Goal: Task Accomplishment & Management: Manage account settings

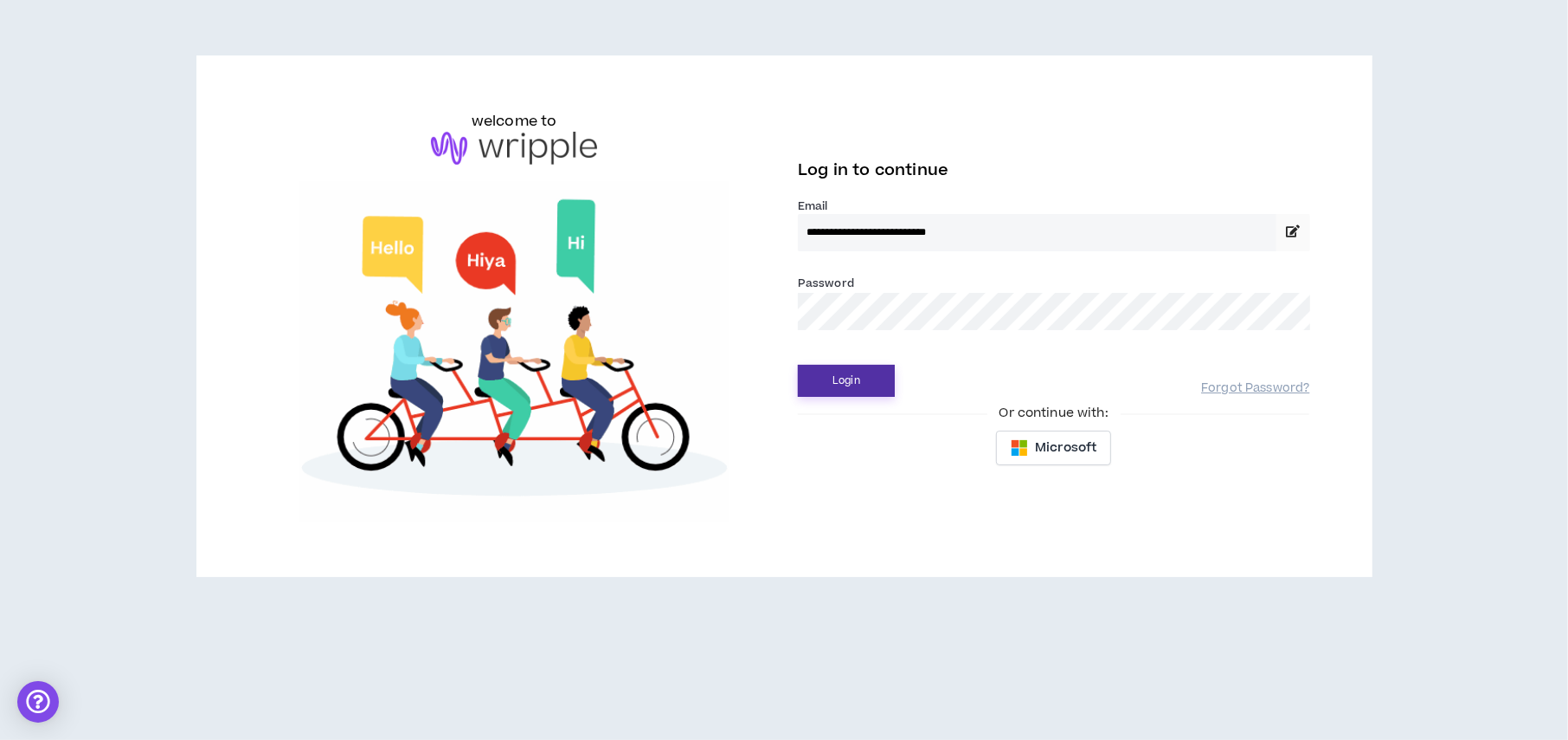
click at [857, 385] on button "Login" at bounding box center [846, 380] width 97 height 32
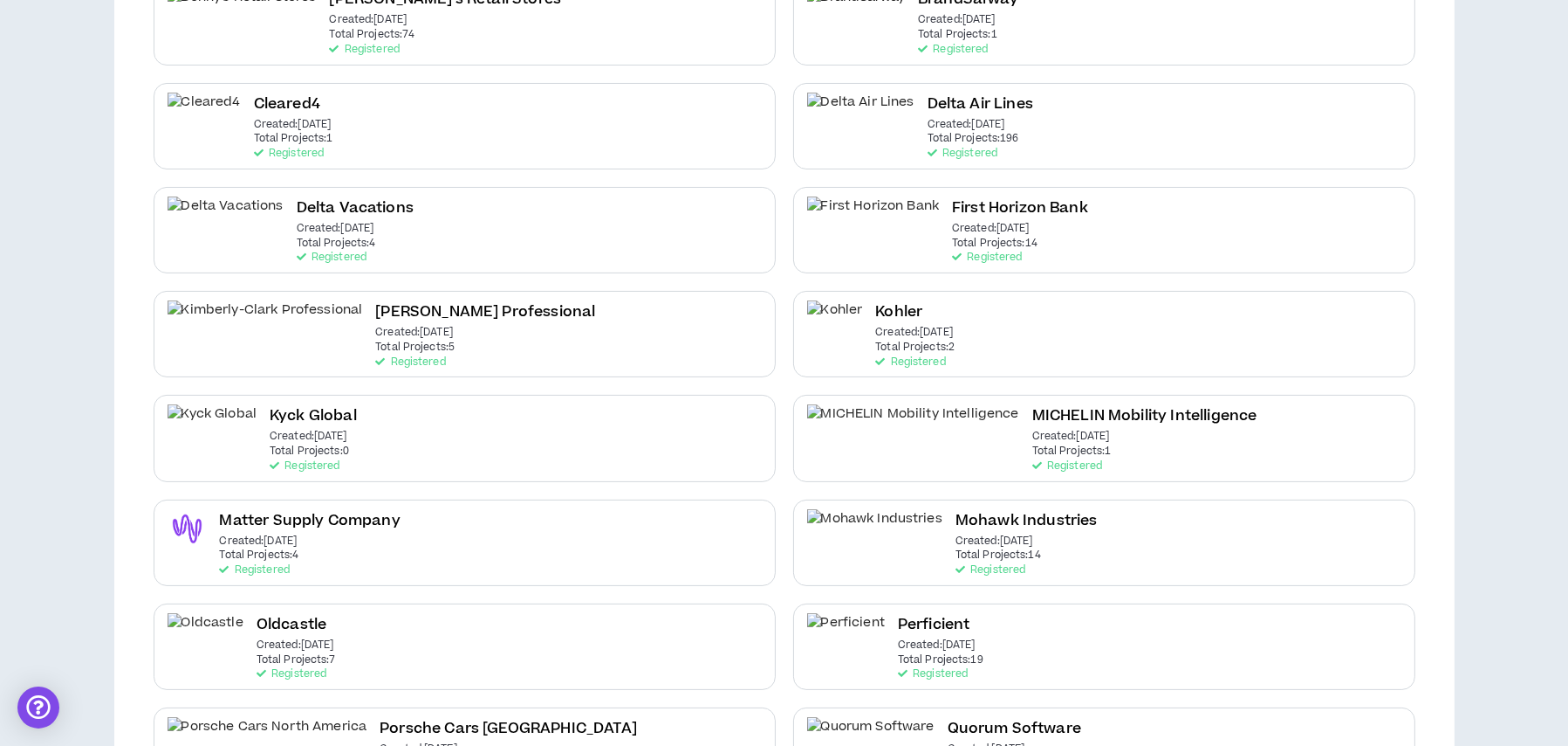
scroll to position [742, 0]
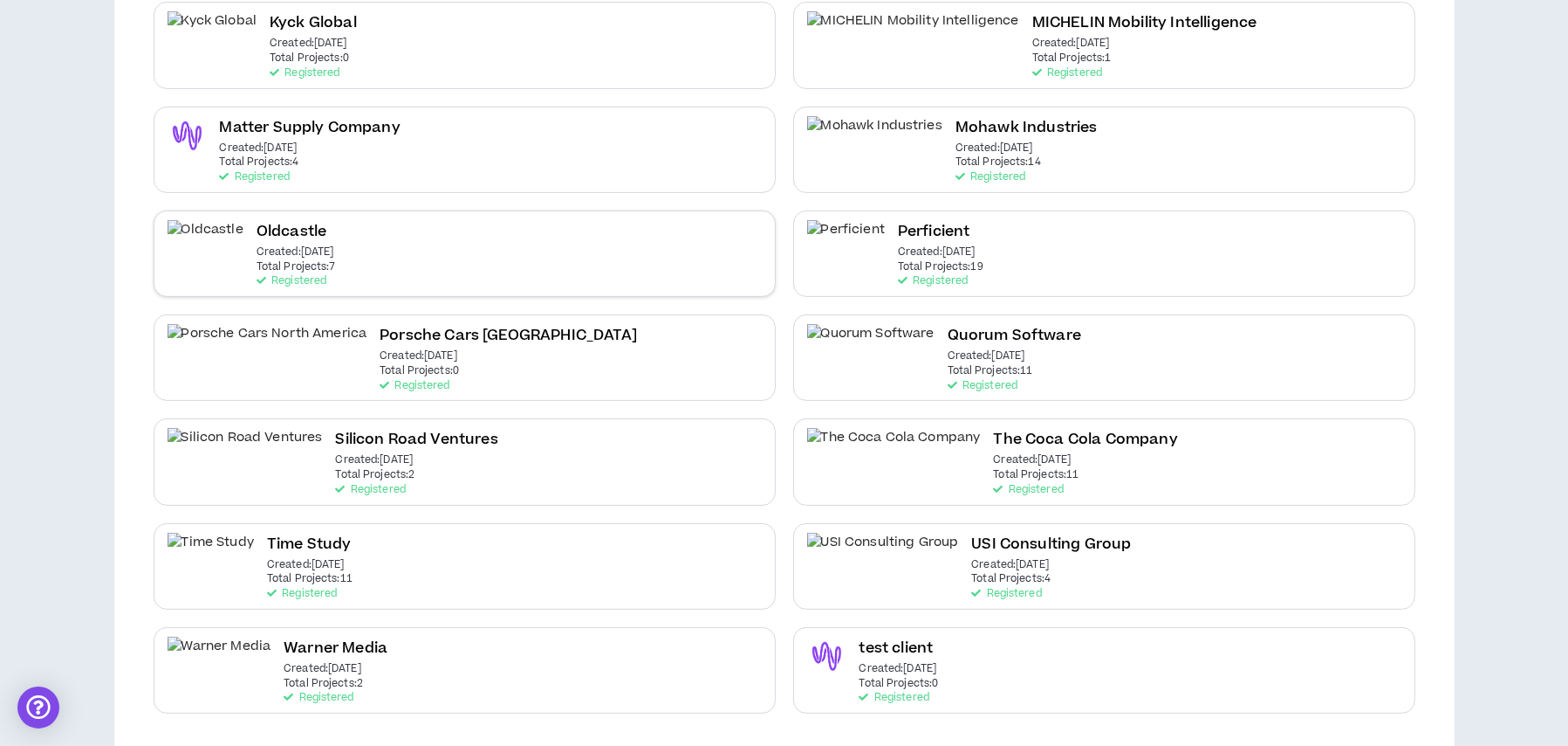
click at [602, 272] on div "Oldcastle Created: [DATE] Total Projects: 7 Registered" at bounding box center [465, 254] width 622 height 87
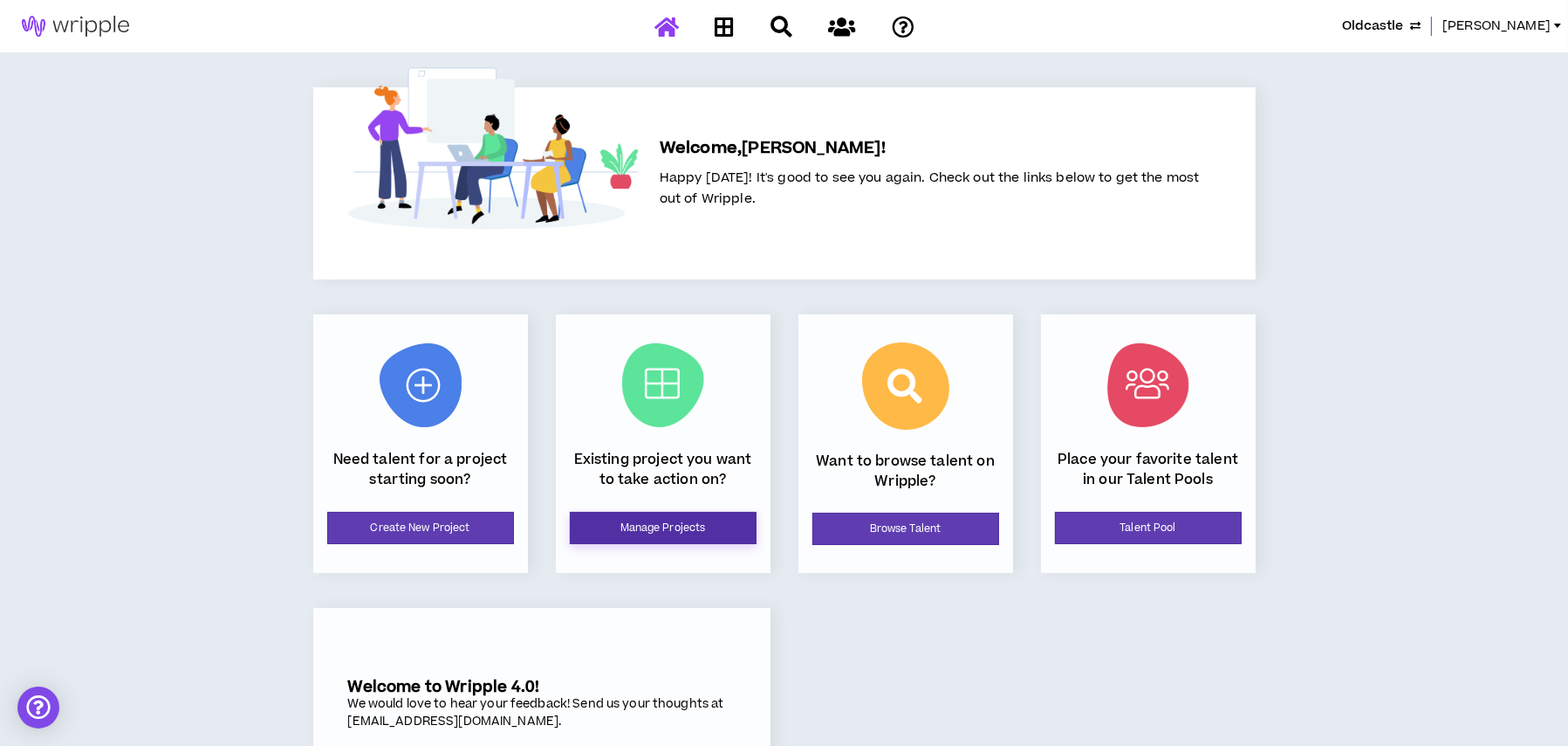
click at [650, 524] on link "Manage Projects" at bounding box center [664, 527] width 187 height 33
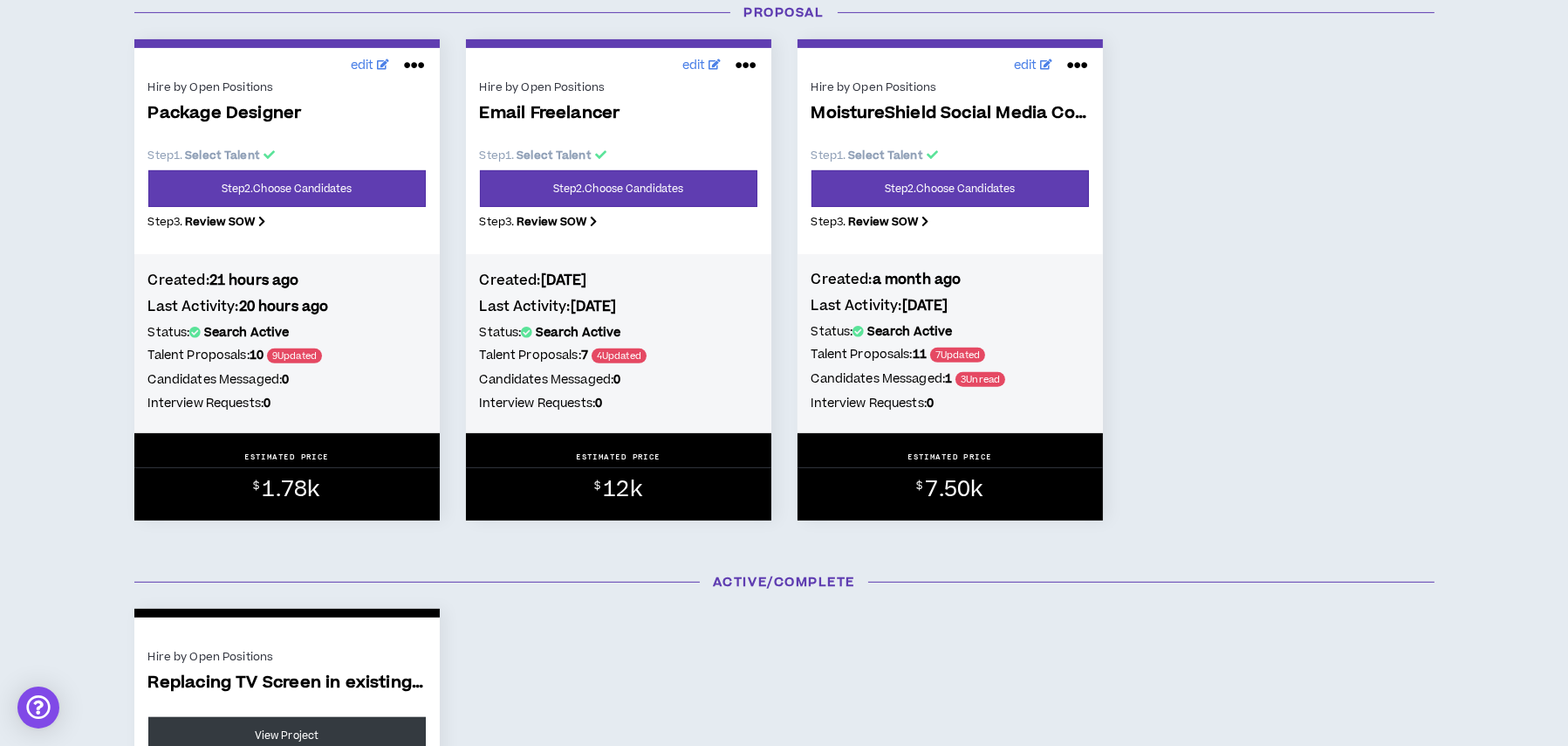
scroll to position [524, 0]
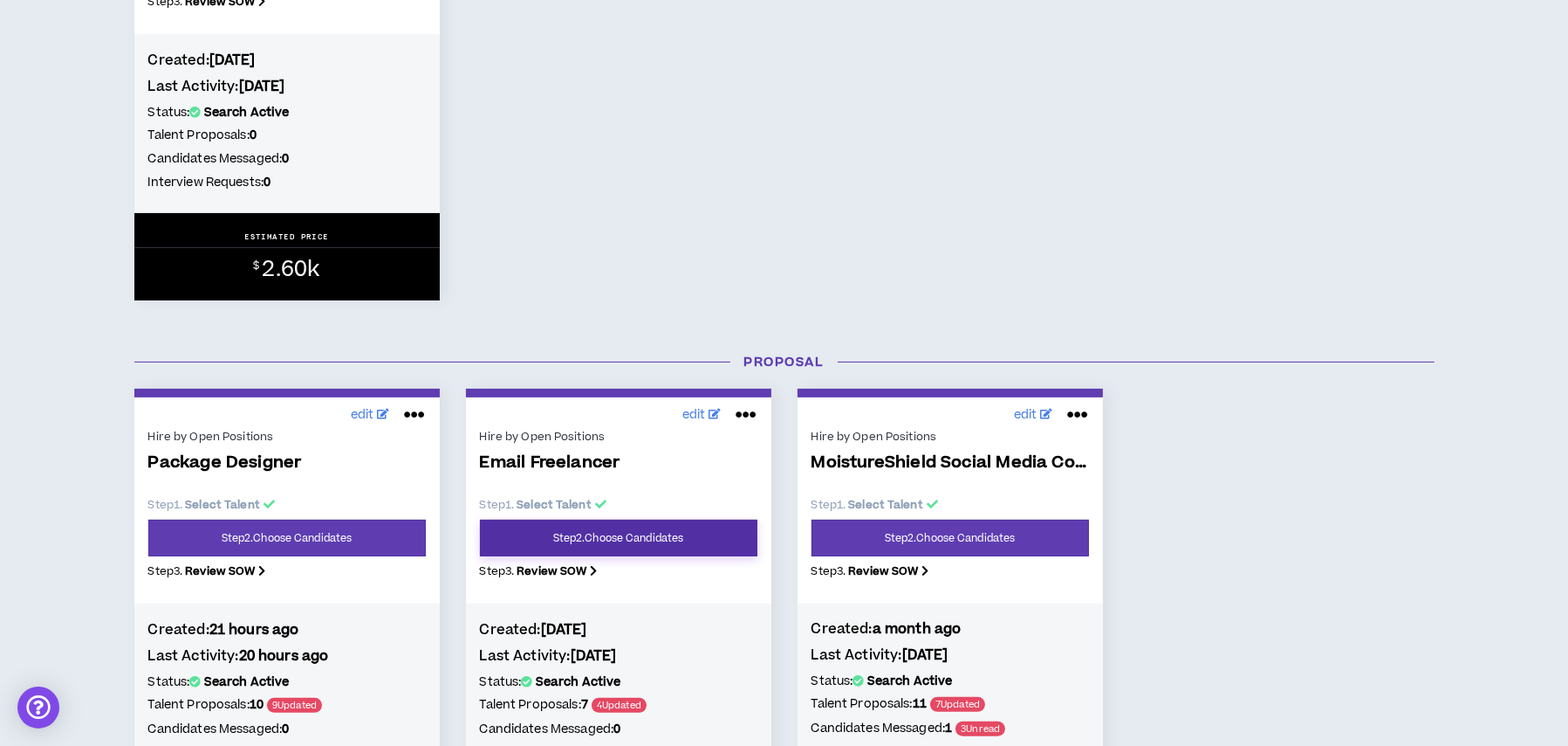
click at [636, 531] on link "Step 2 . Choose Candidates" at bounding box center [619, 537] width 278 height 36
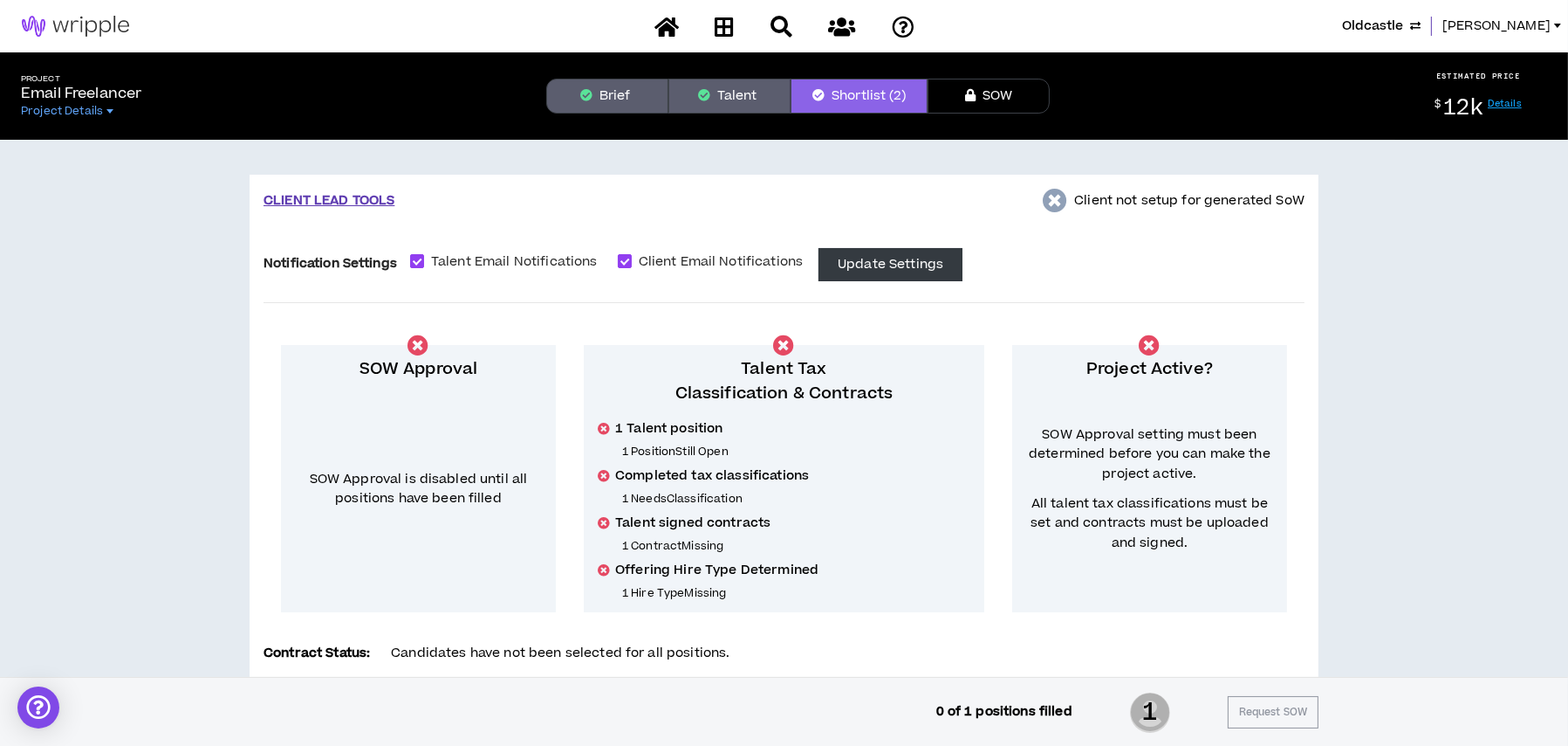
click at [737, 97] on button "Talent" at bounding box center [730, 96] width 122 height 34
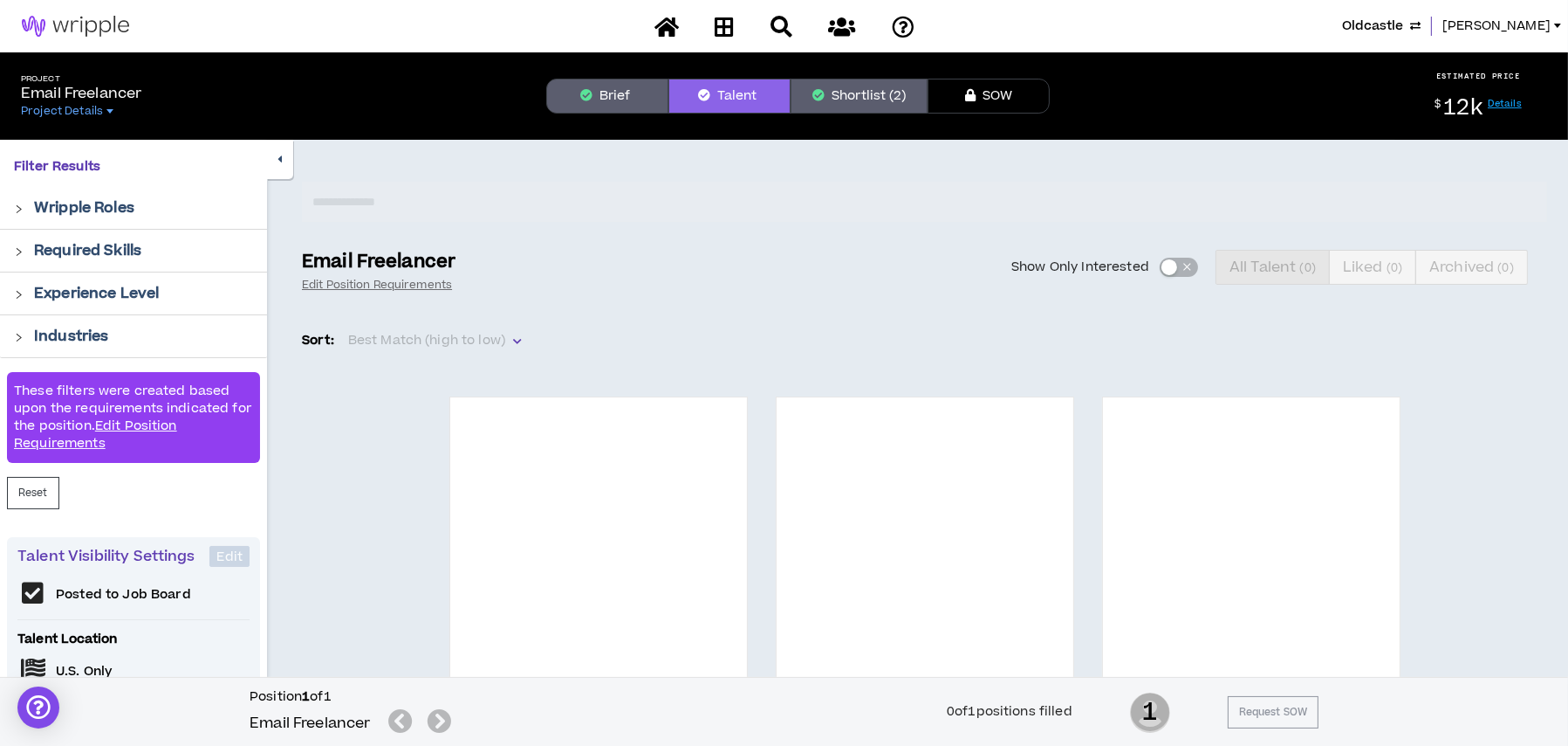
click at [1173, 271] on div "Show Only Interested All Talent ( 0 ) Liked ( 0 ) Archived ( 0 )" at bounding box center [1012, 266] width 1071 height 34
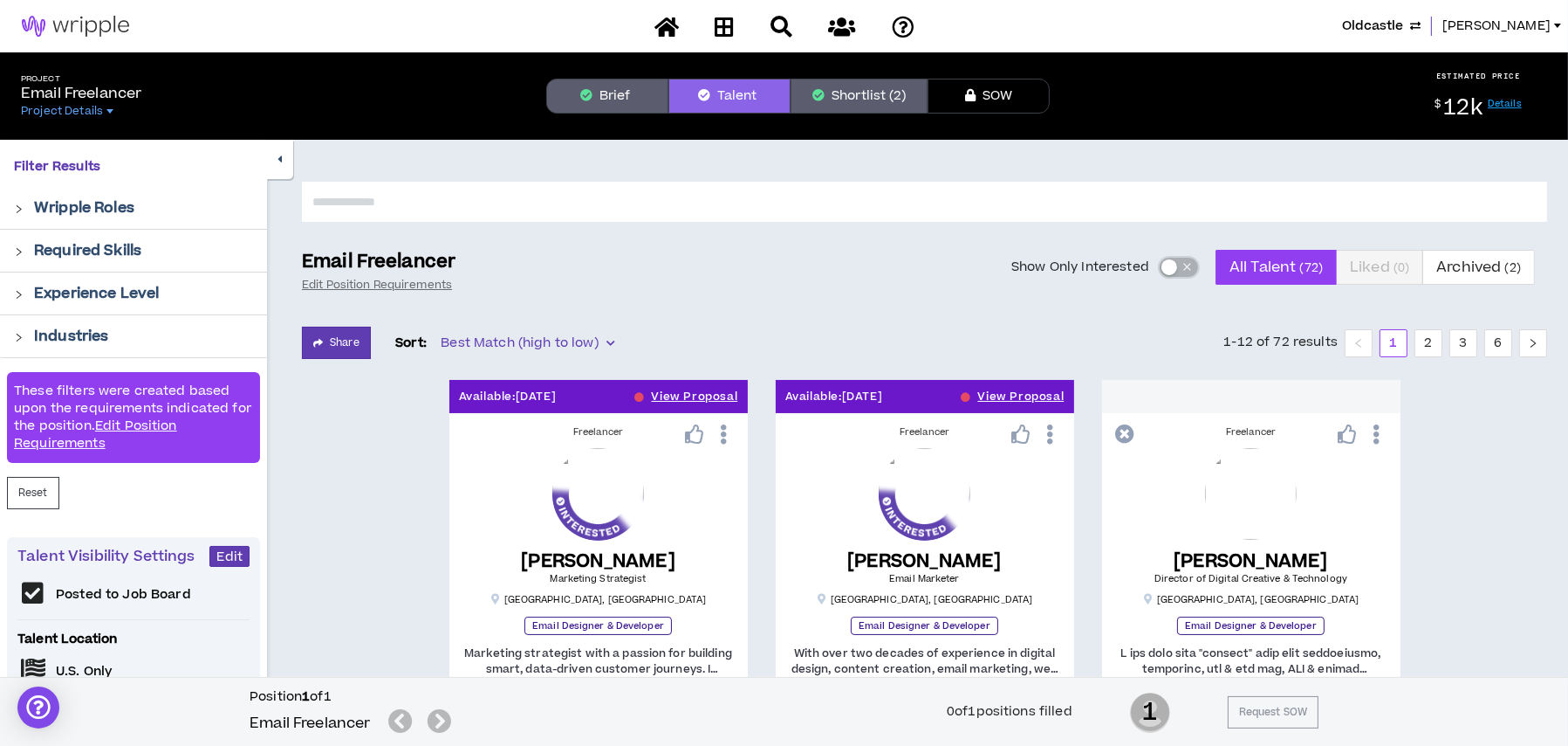
click at [1167, 270] on div "button" at bounding box center [1169, 267] width 16 height 16
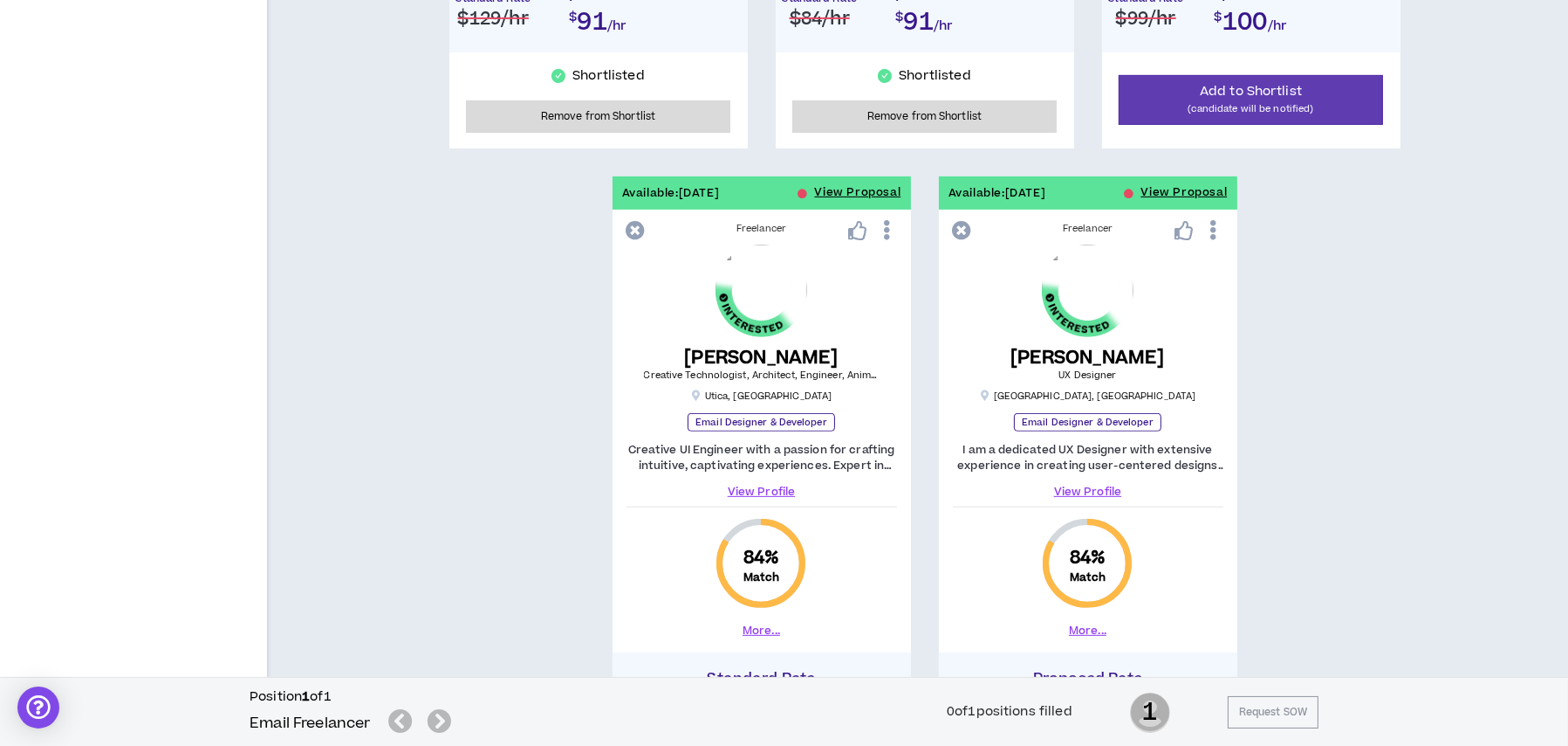
scroll to position [869, 0]
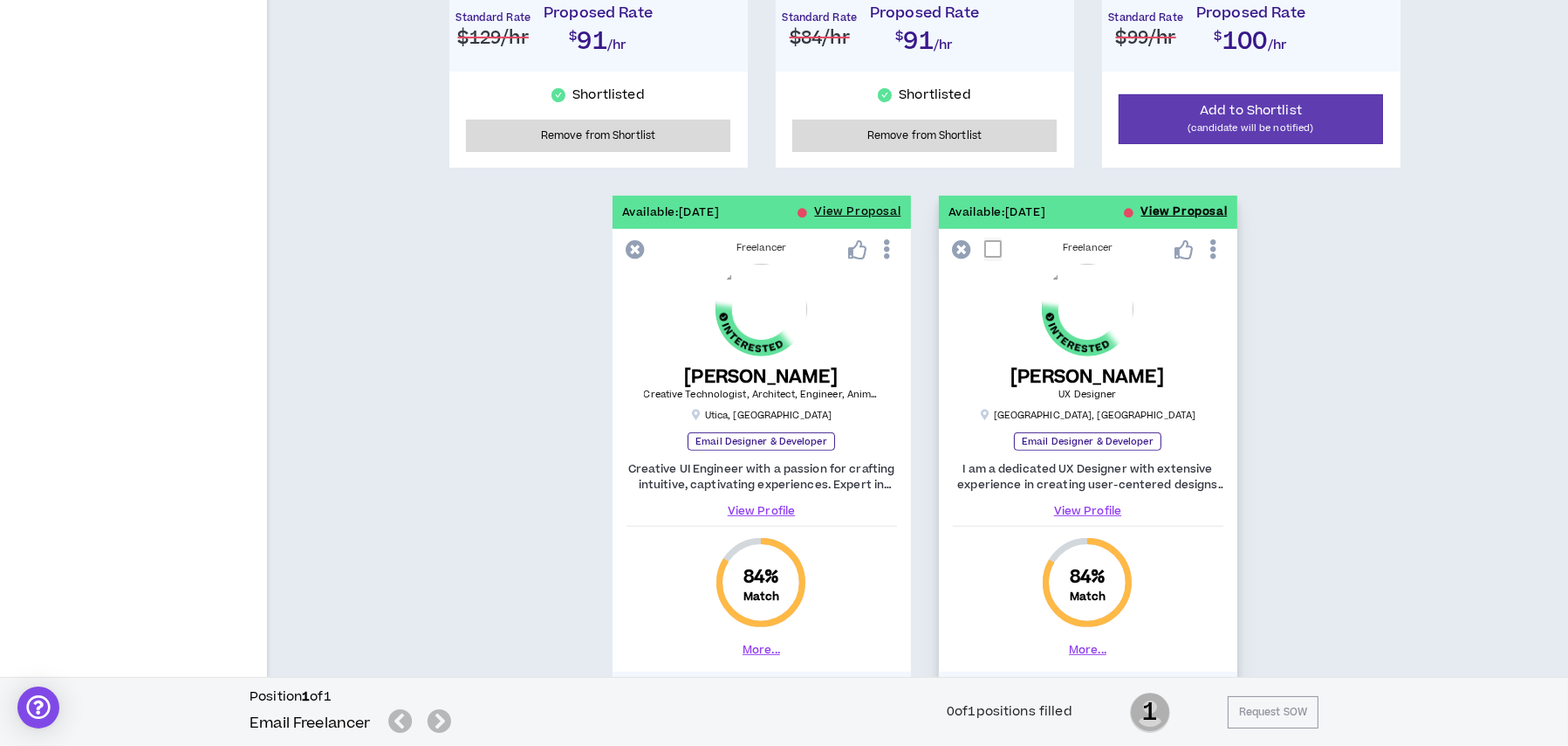
click at [1148, 214] on button "View Proposal" at bounding box center [1185, 212] width 87 height 34
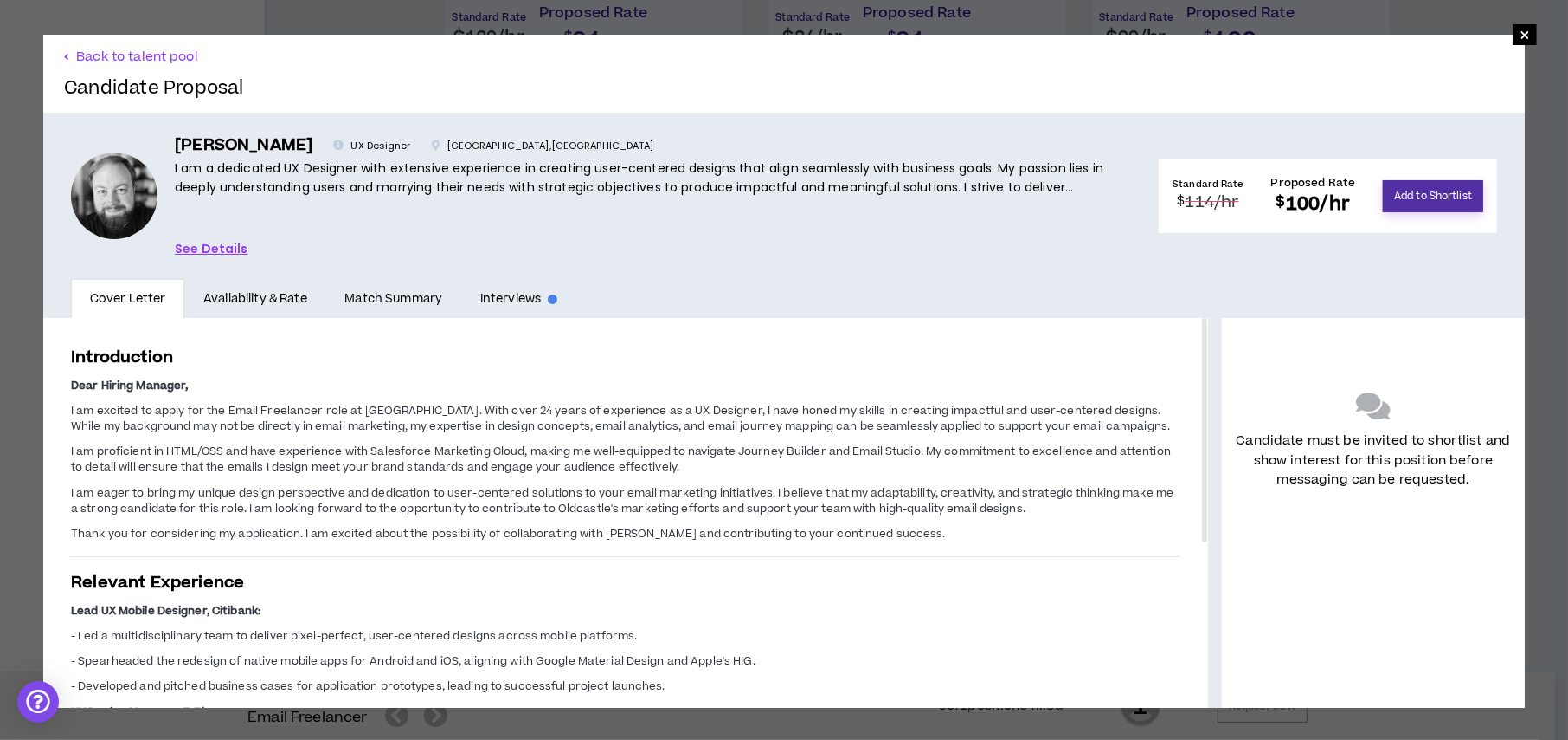
click at [1420, 201] on button "Add to Shortlist" at bounding box center [1433, 196] width 101 height 32
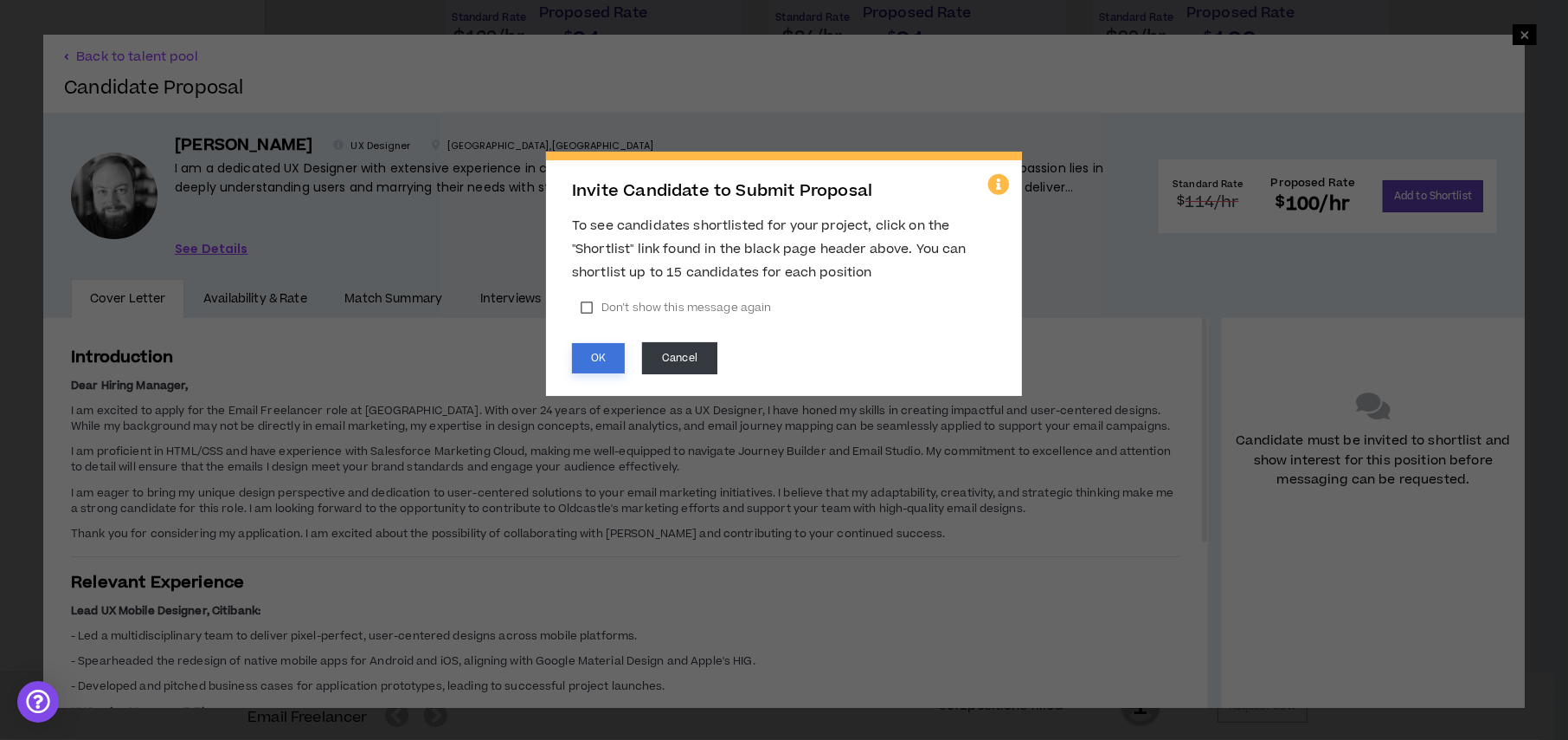
click at [590, 357] on button "OK" at bounding box center [599, 358] width 53 height 30
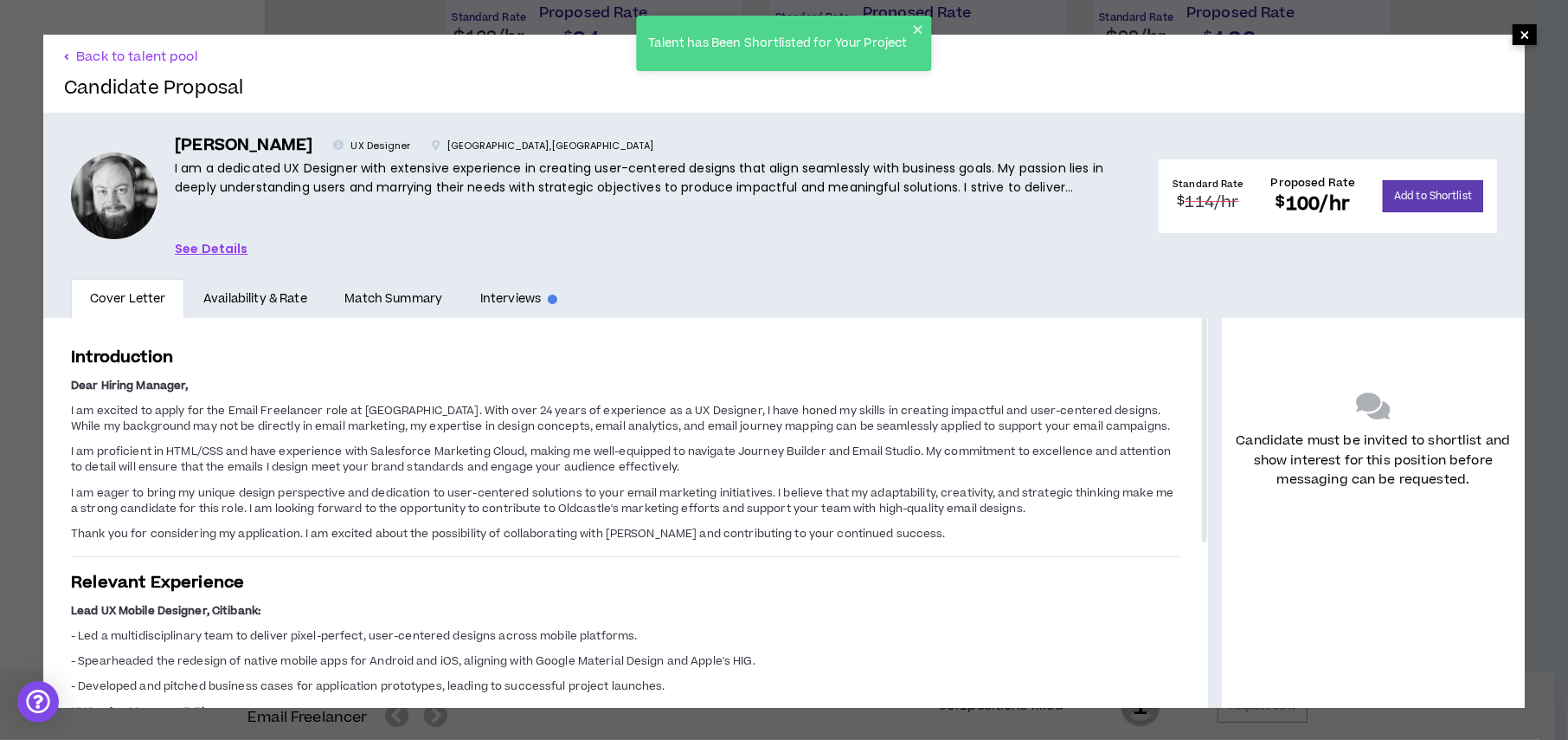
click at [1520, 36] on span "×" at bounding box center [1525, 34] width 11 height 21
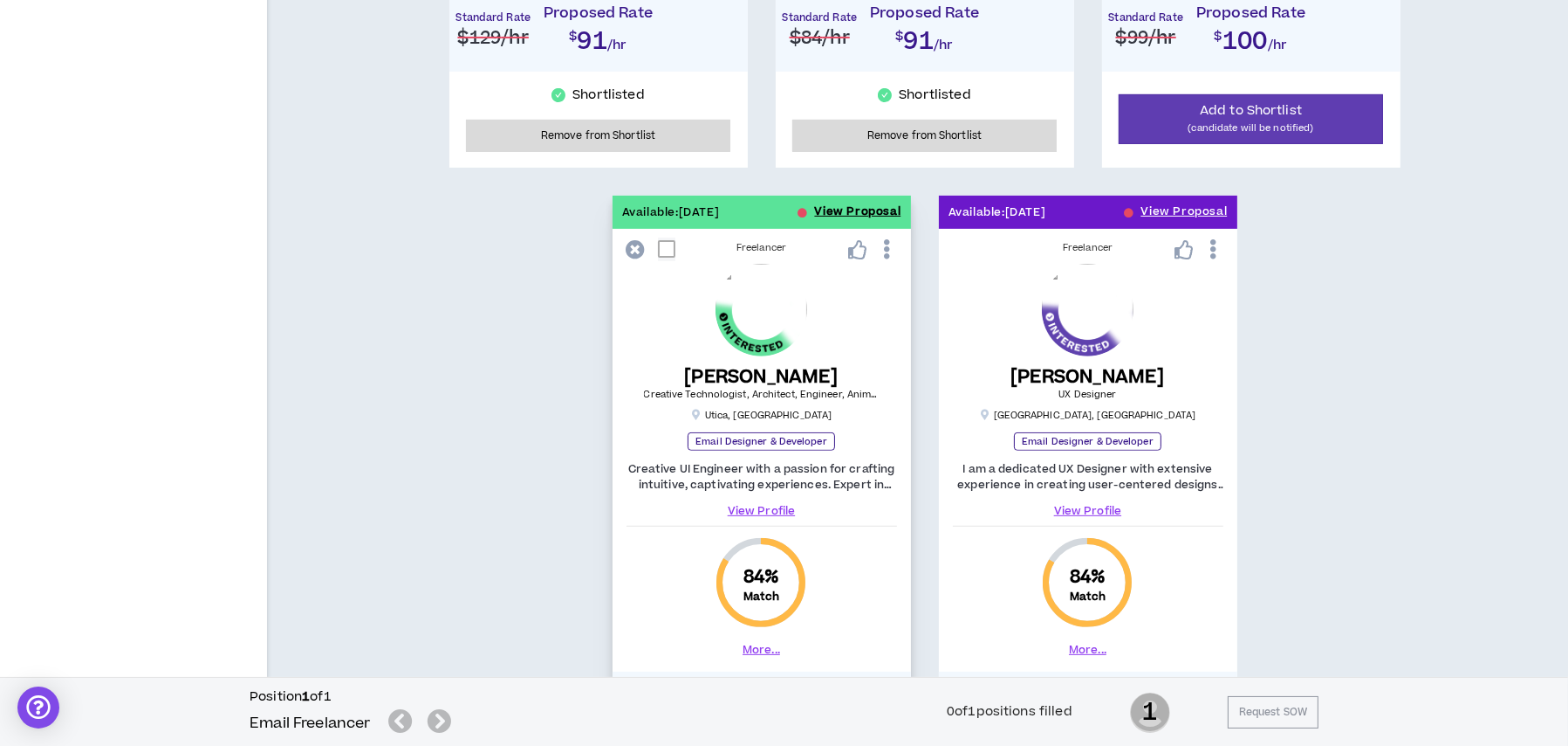
click at [833, 210] on button "View Proposal" at bounding box center [859, 212] width 87 height 34
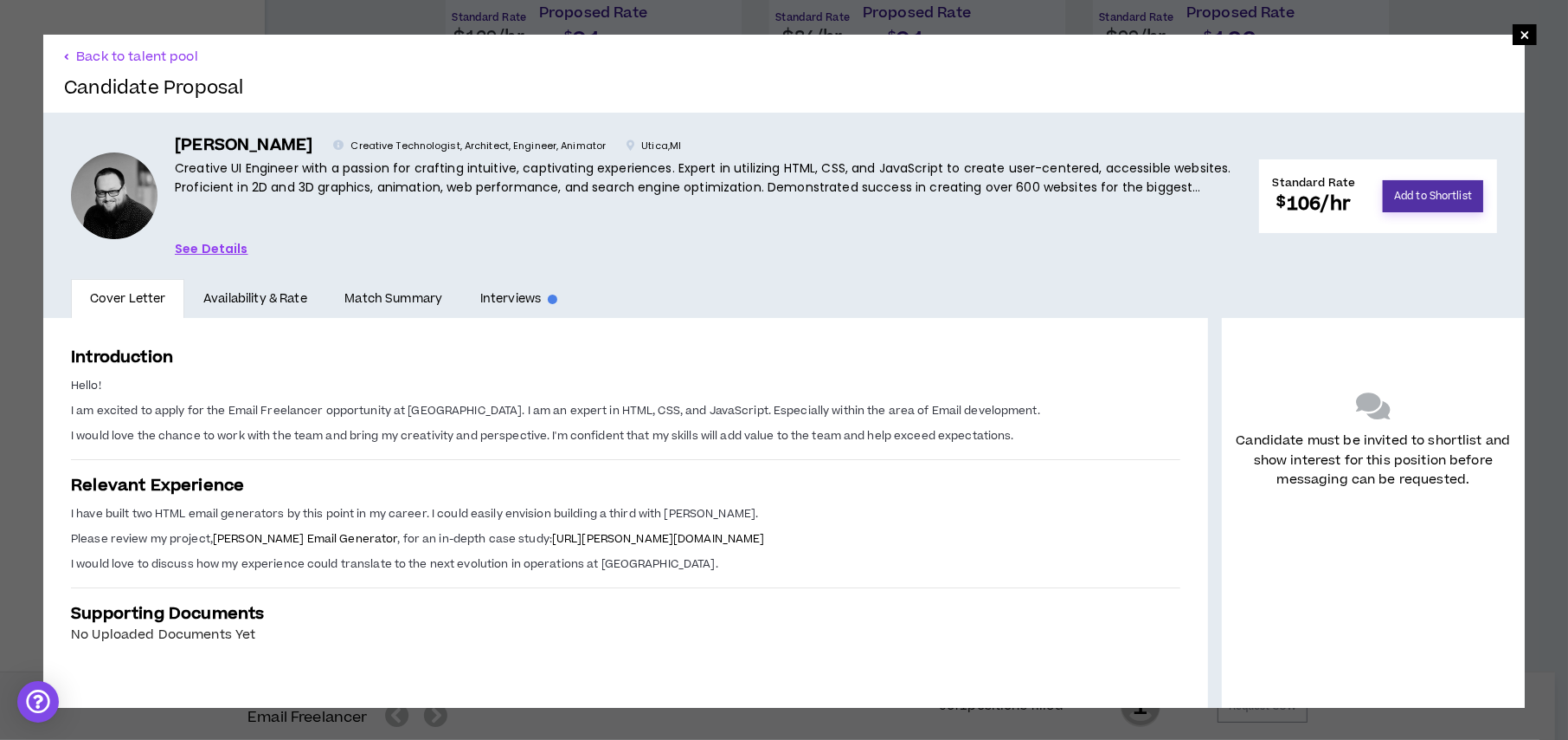
click at [1439, 184] on button "Add to Shortlist" at bounding box center [1433, 196] width 101 height 32
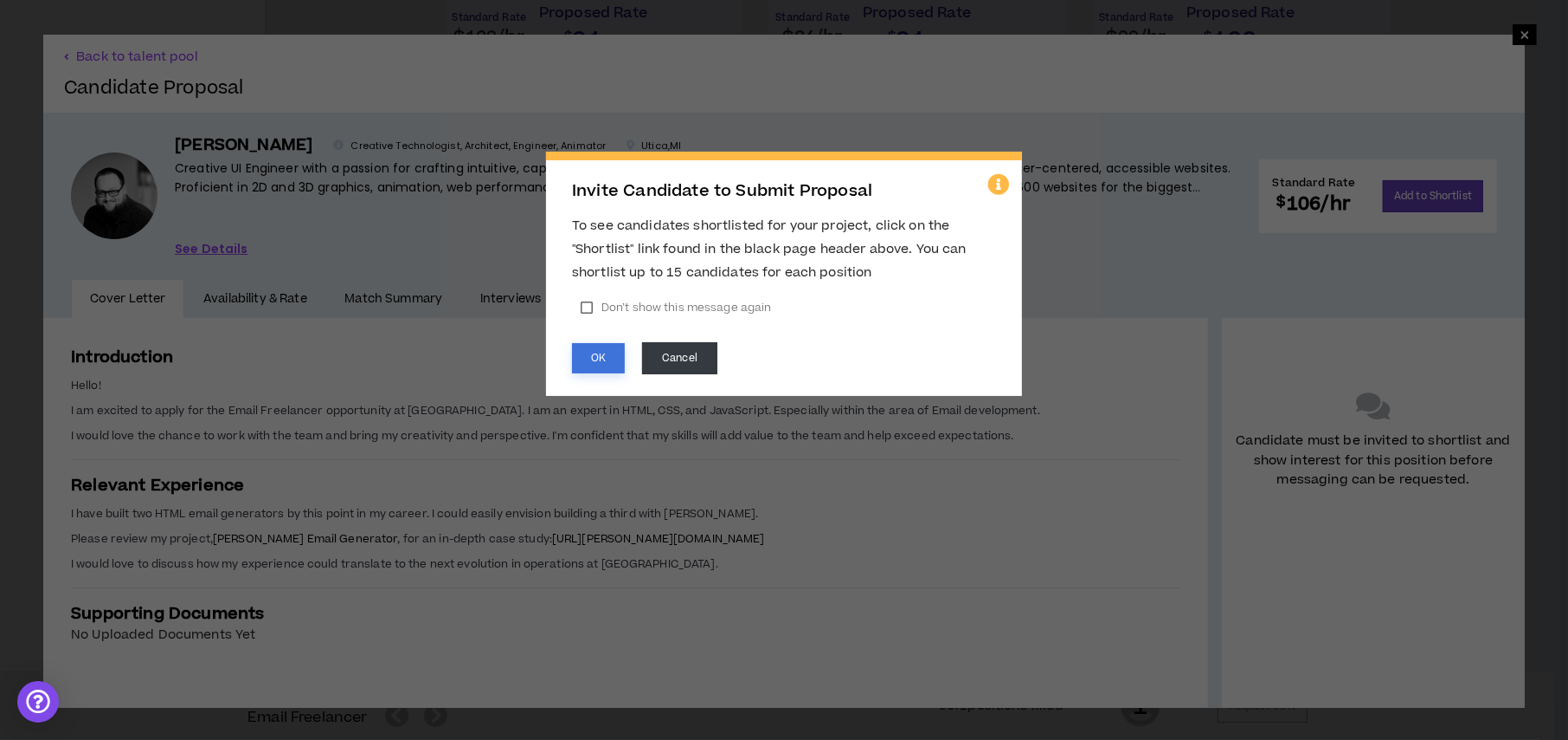
click at [606, 358] on button "OK" at bounding box center [599, 358] width 53 height 30
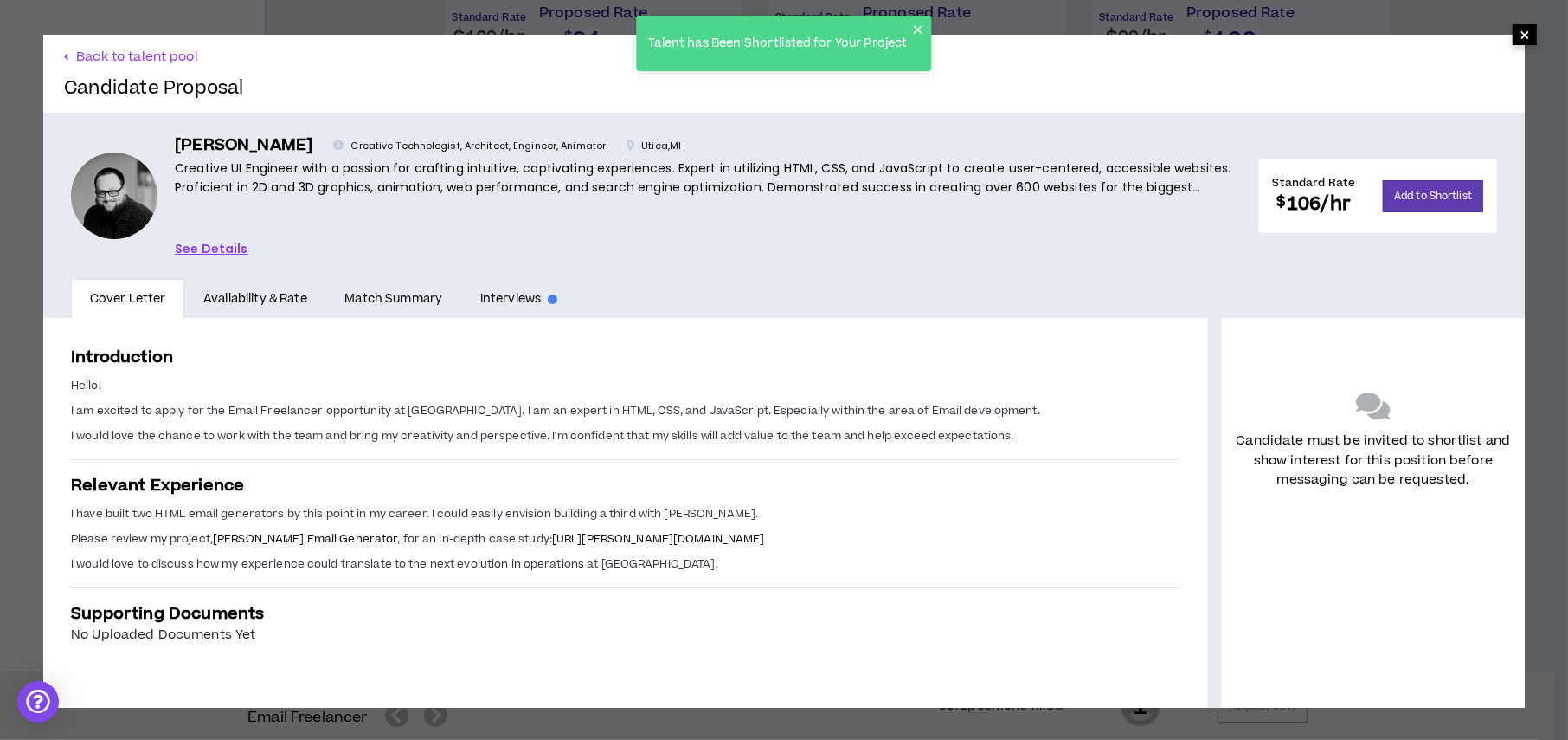
click at [1520, 32] on span "×" at bounding box center [1525, 34] width 11 height 21
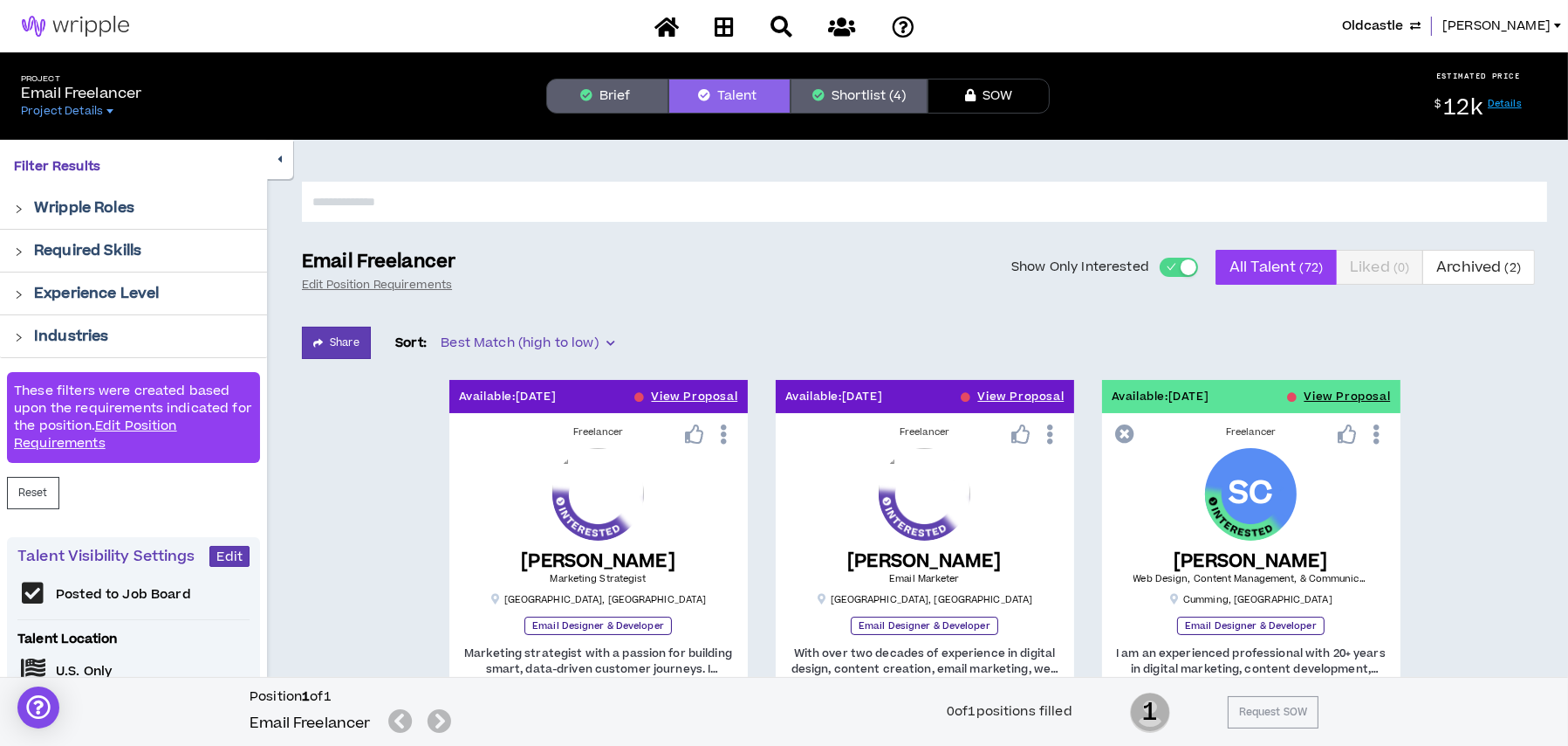
click at [1368, 24] on span "Oldcastle" at bounding box center [1373, 26] width 61 height 19
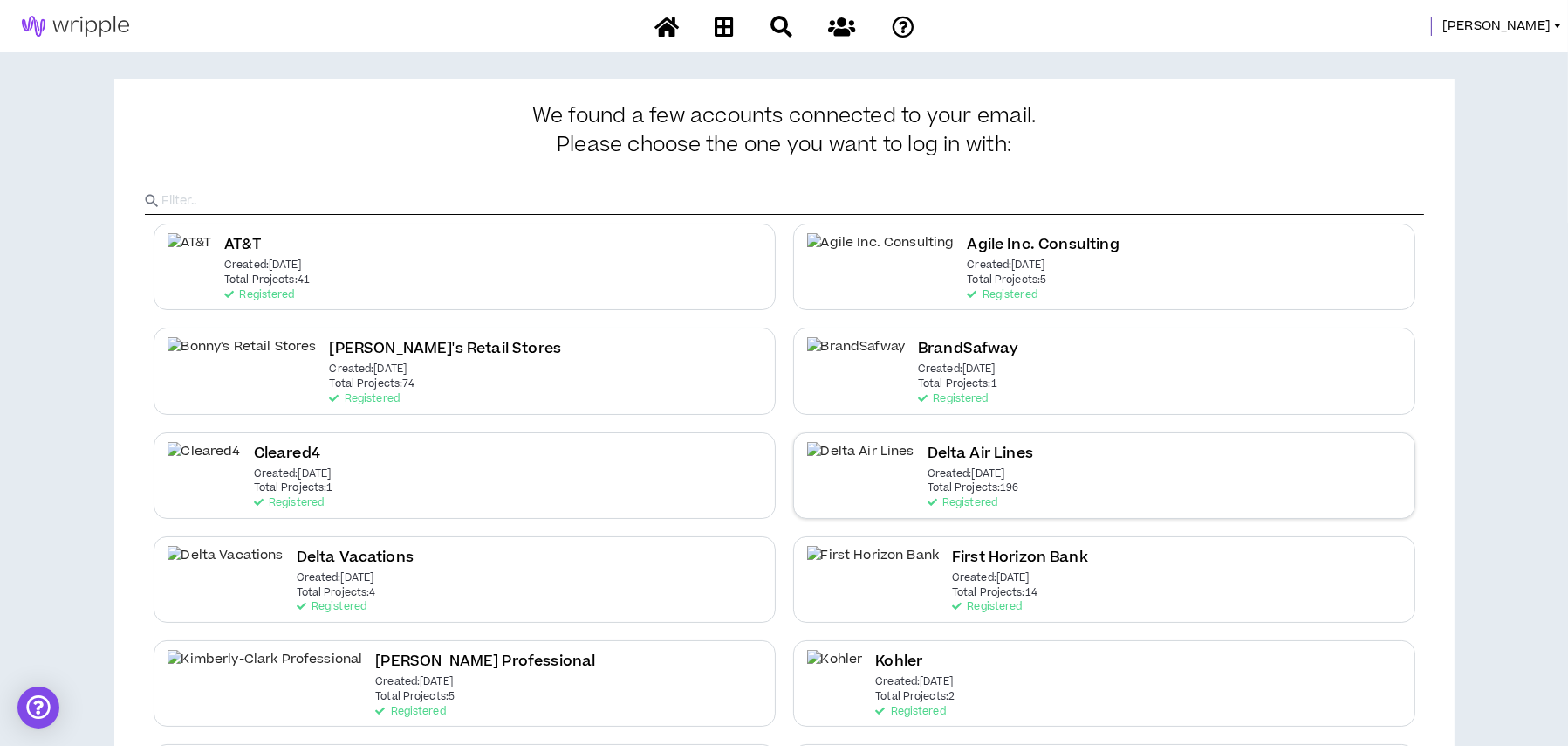
click at [965, 470] on div "Delta Air Lines Created: [DATE] Total Projects: 196 Registered" at bounding box center [980, 475] width 105 height 67
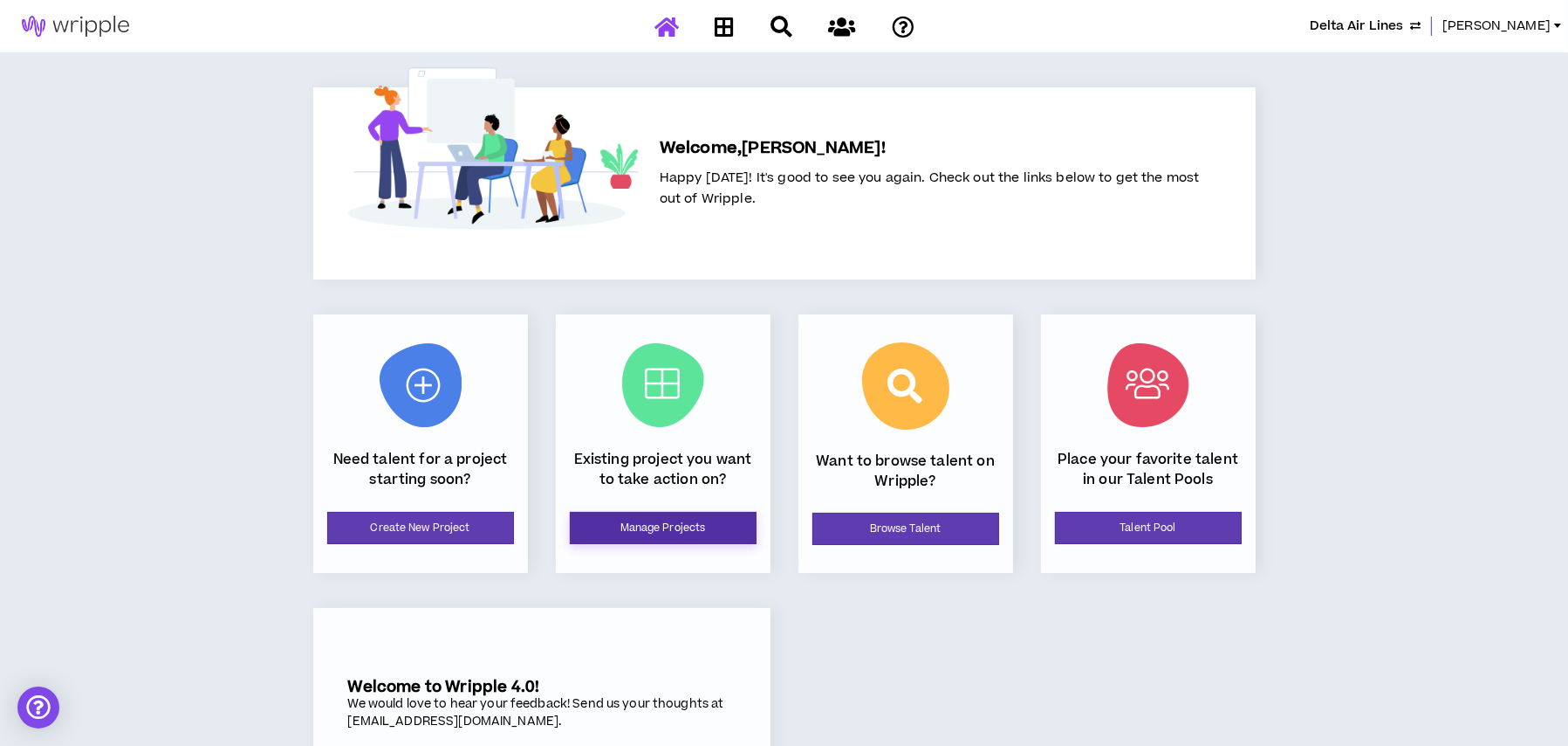
click at [636, 528] on link "Manage Projects" at bounding box center [664, 527] width 187 height 33
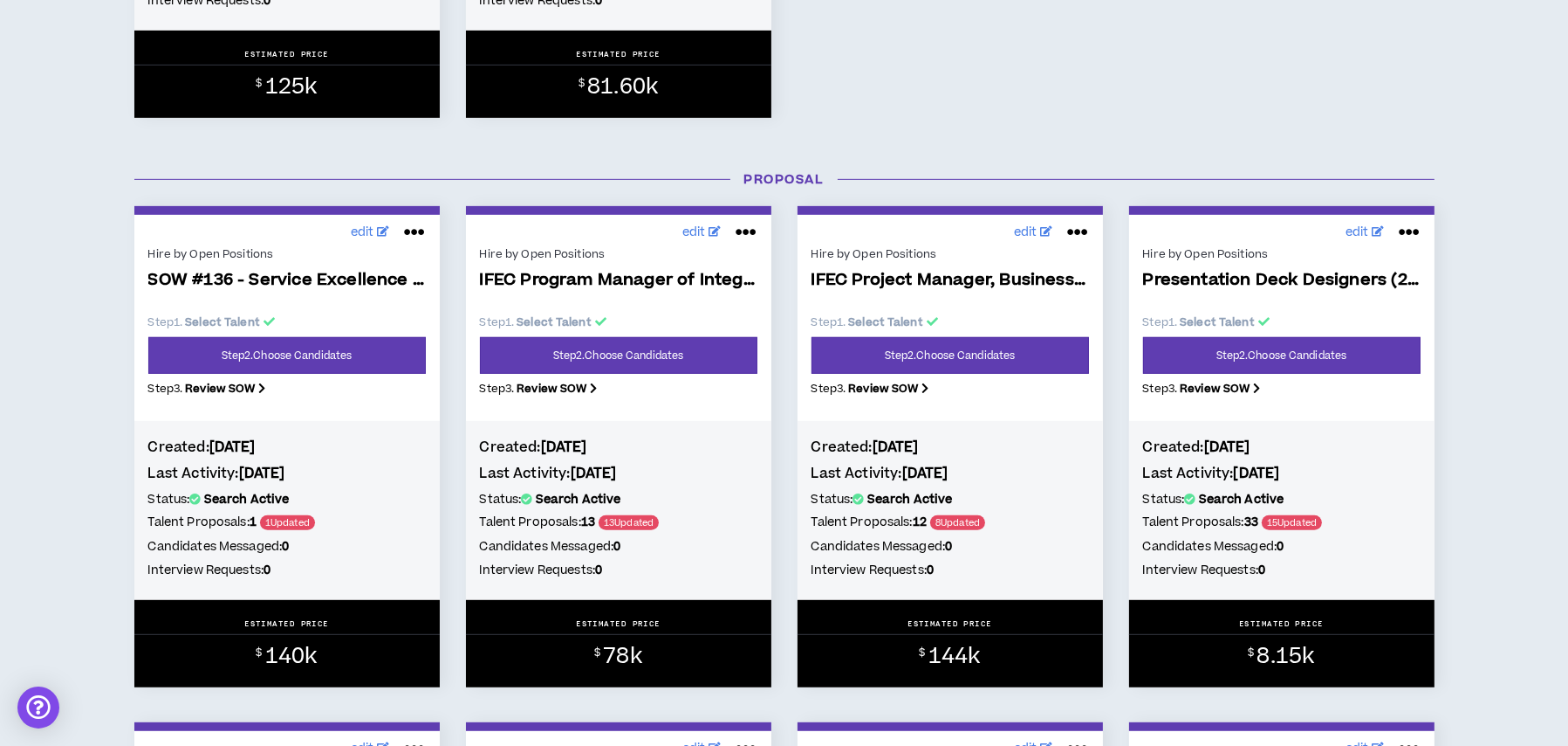
scroll to position [1397, 0]
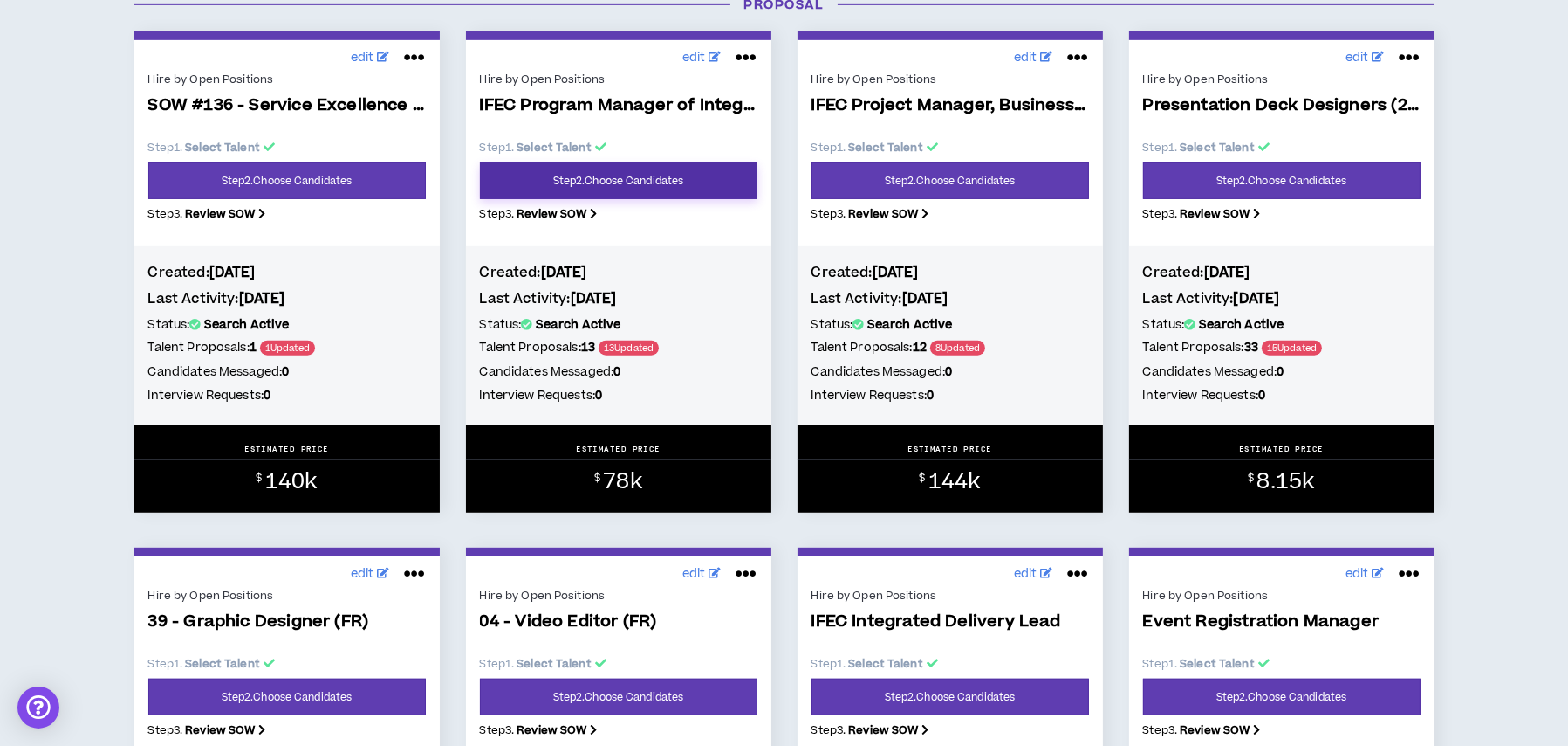
click at [624, 187] on link "Step 2 . Choose Candidates" at bounding box center [619, 180] width 278 height 36
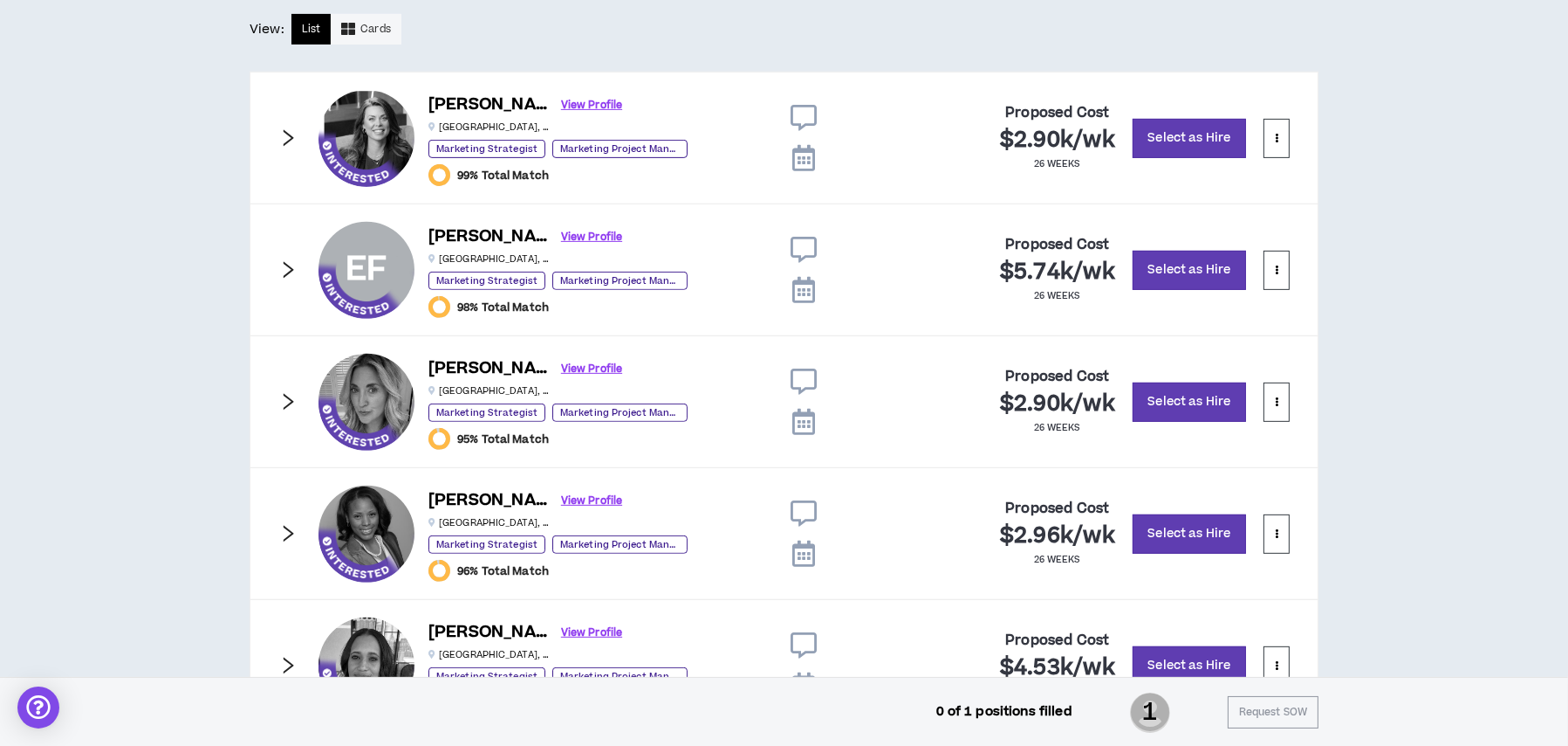
scroll to position [1022, 0]
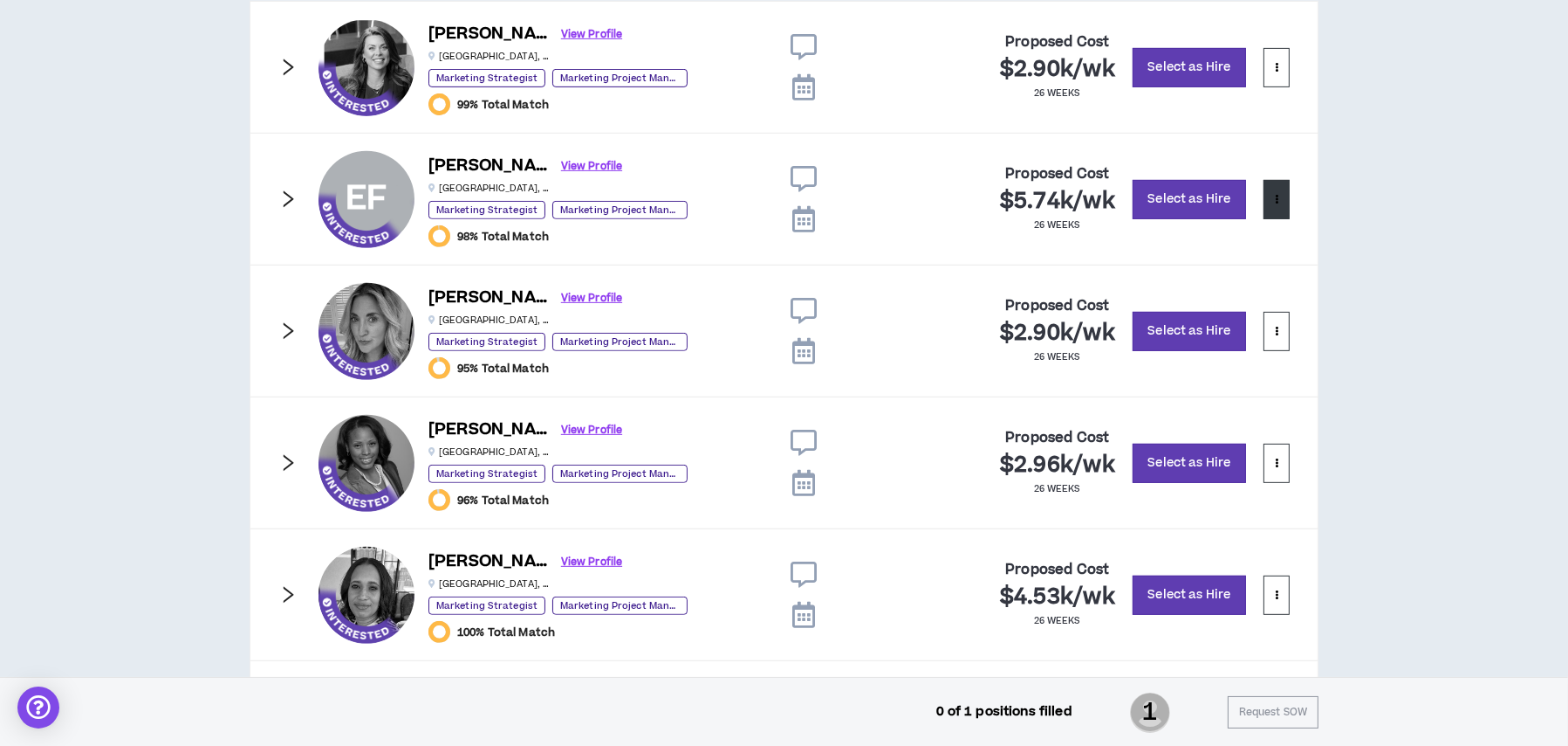
click at [1289, 195] on button at bounding box center [1276, 200] width 27 height 39
click at [1228, 239] on span "Remove from shortlist" at bounding box center [1208, 237] width 145 height 19
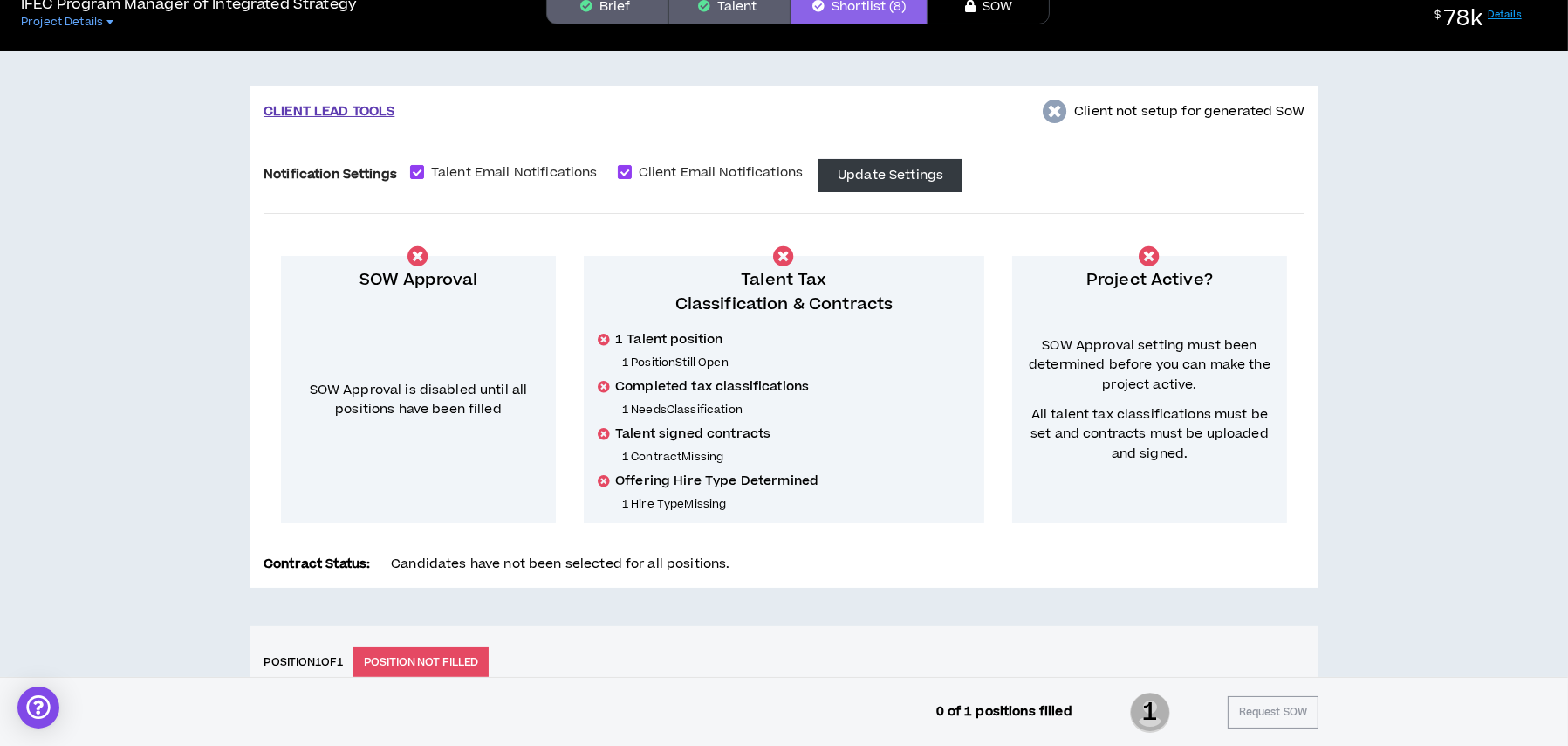
scroll to position [0, 0]
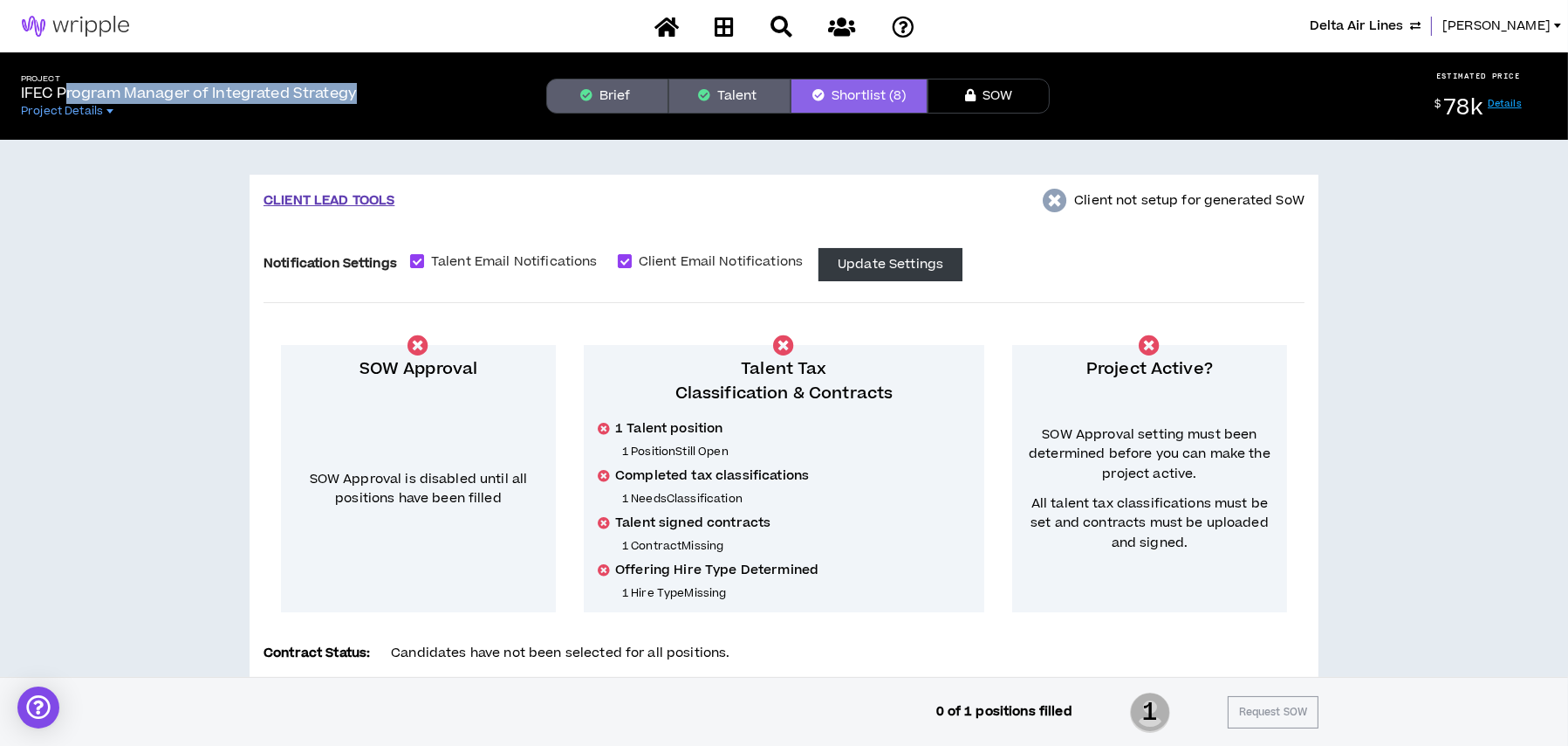
drag, startPoint x: 62, startPoint y: 92, endPoint x: 358, endPoint y: 101, distance: 296.1
click at [357, 101] on p "IFEC Program Manager of Integrated Strategy" at bounding box center [188, 93] width 336 height 21
copy p "rogram Manager of Integrated Strategy"
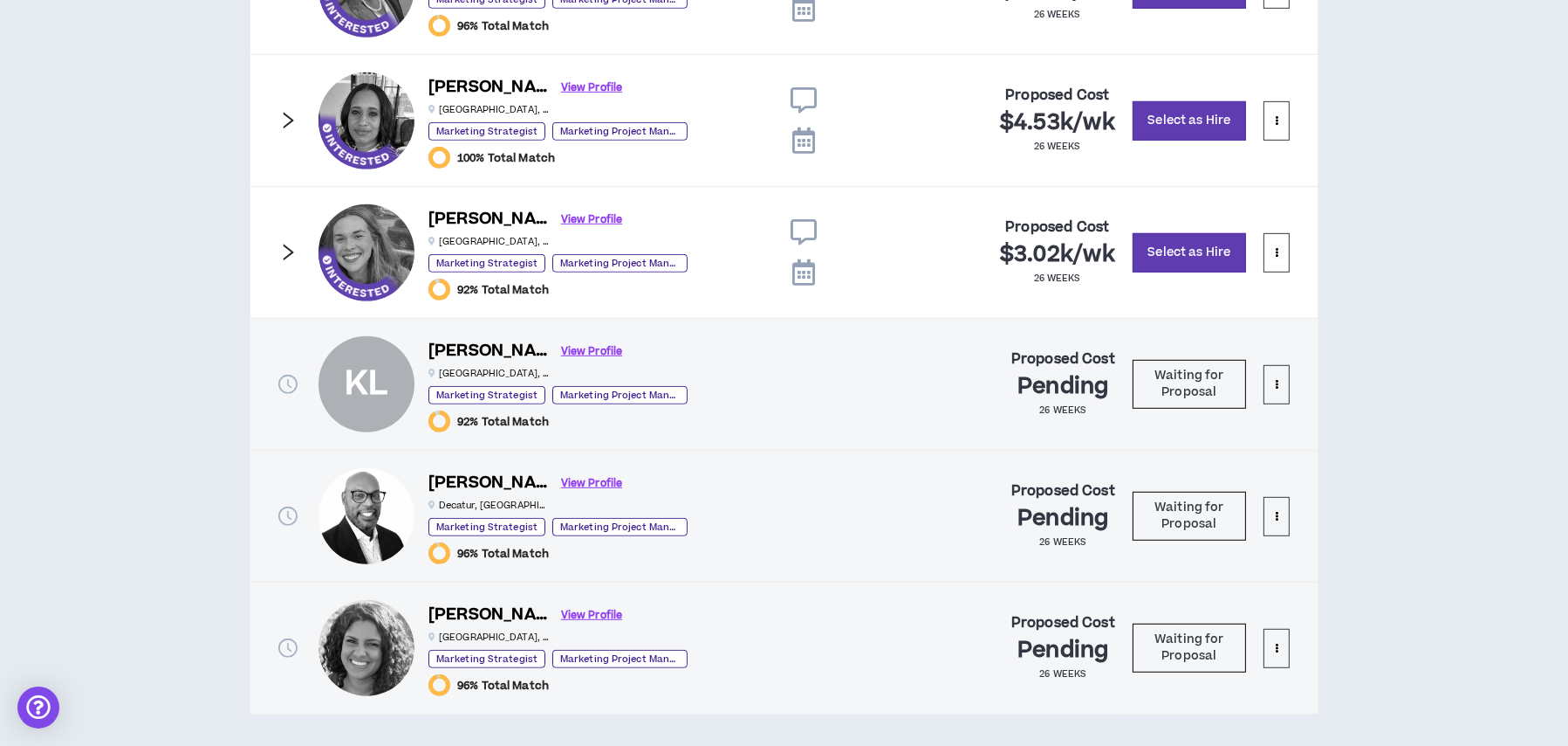
scroll to position [1436, 0]
